Goal: Information Seeking & Learning: Learn about a topic

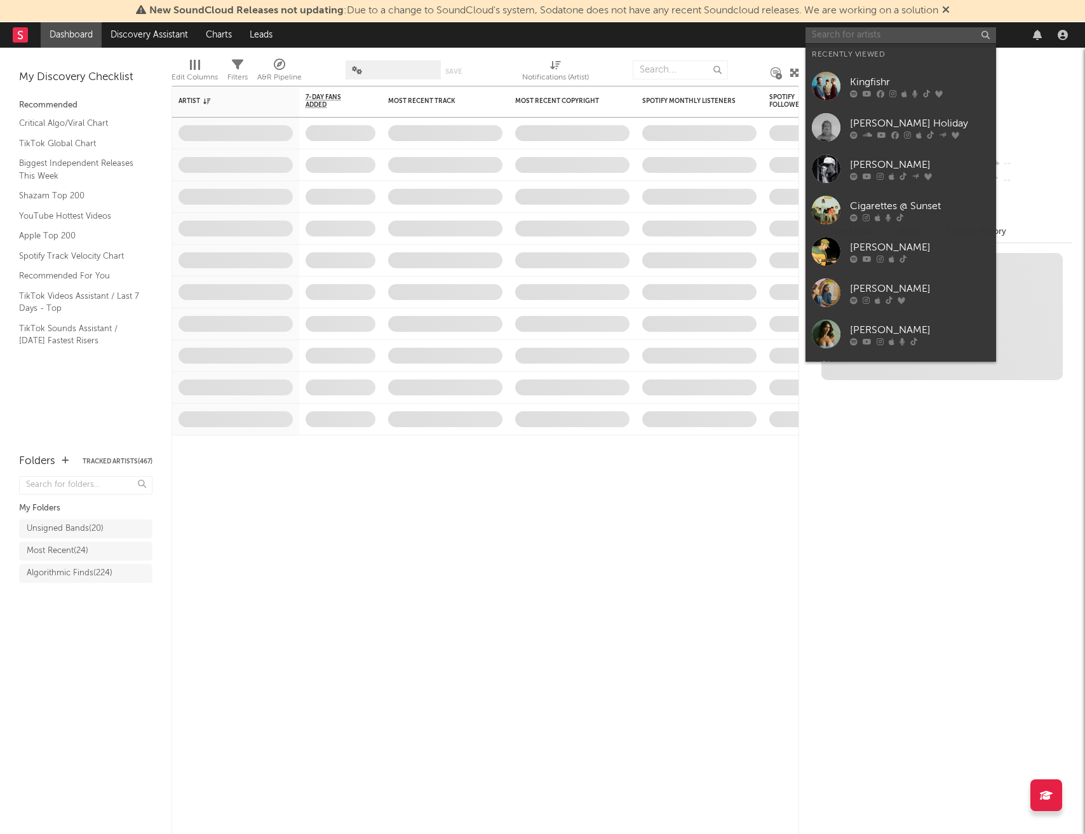
click at [880, 36] on input "text" at bounding box center [901, 35] width 191 height 16
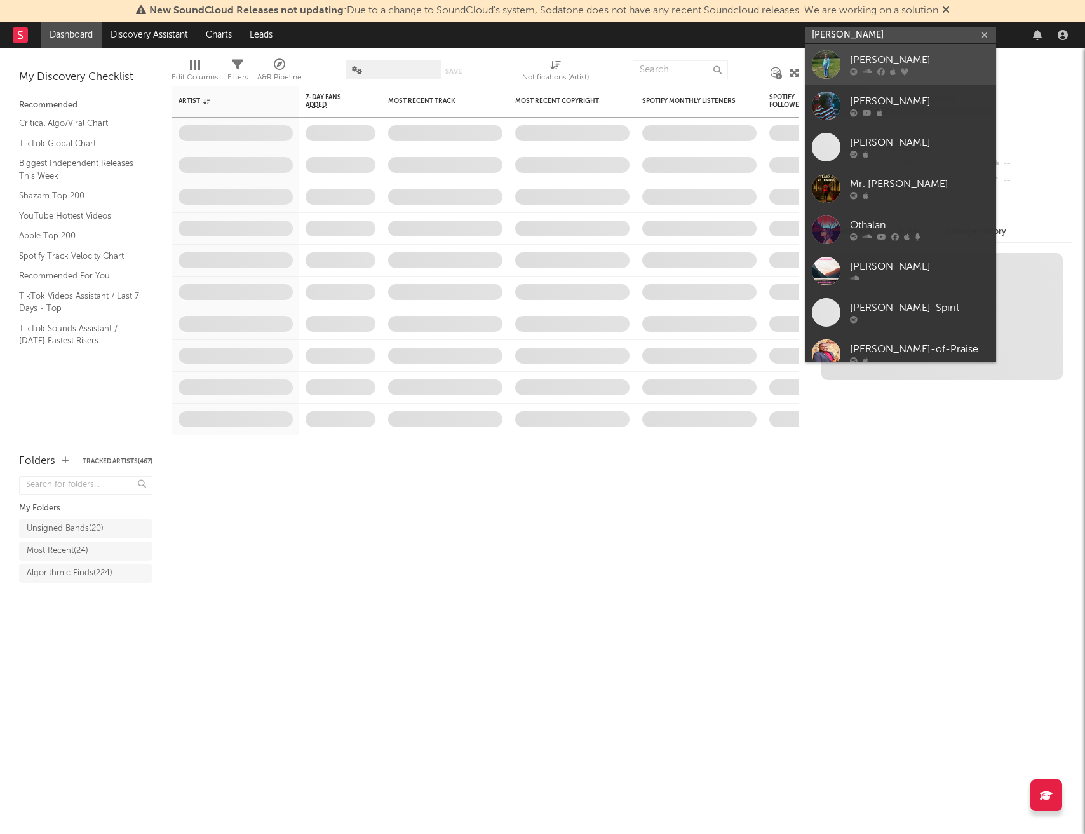
type input "[PERSON_NAME]"
click at [860, 58] on div "[PERSON_NAME]" at bounding box center [920, 60] width 140 height 15
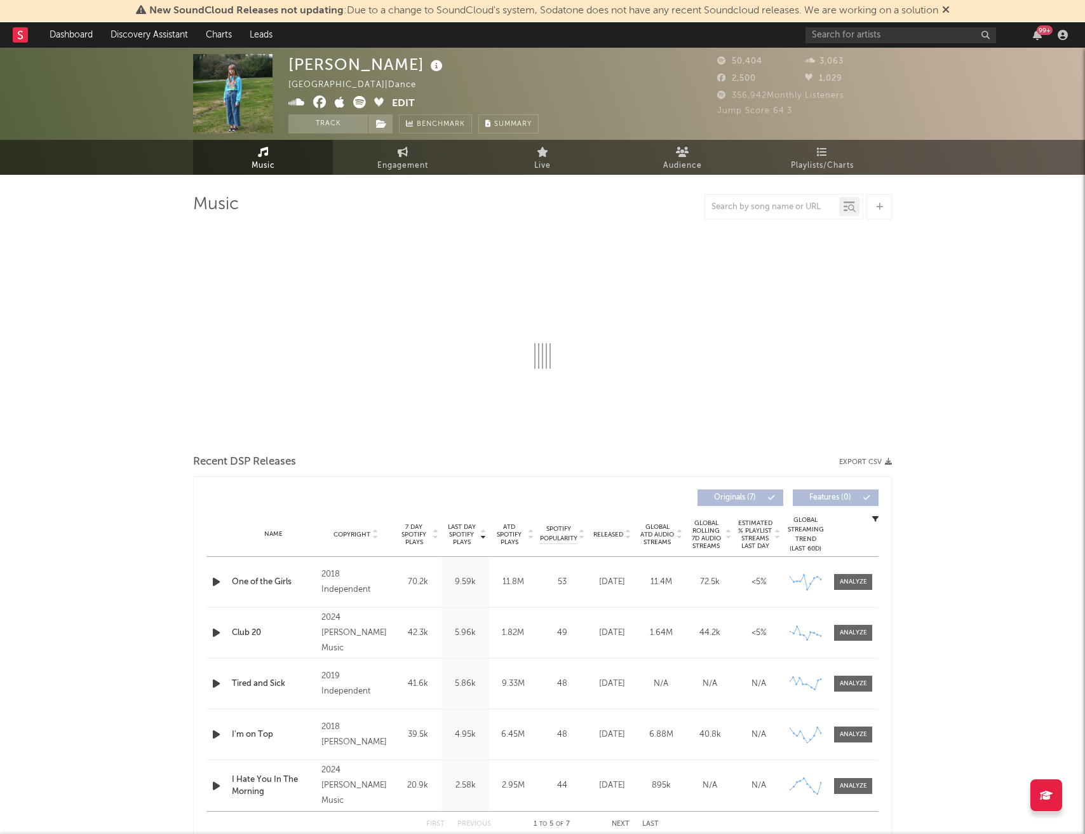
select select "6m"
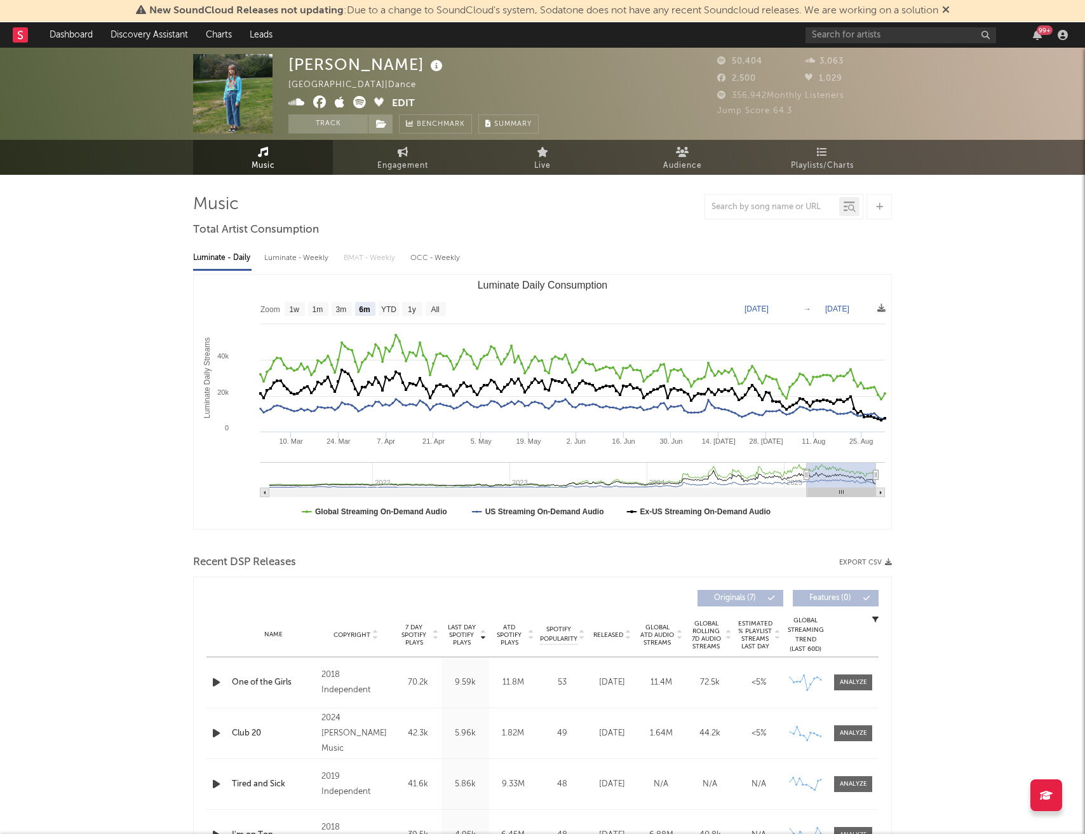
click at [296, 255] on div "Luminate - Weekly" at bounding box center [297, 258] width 67 height 22
select select "6m"
